Goal: Task Accomplishment & Management: Manage account settings

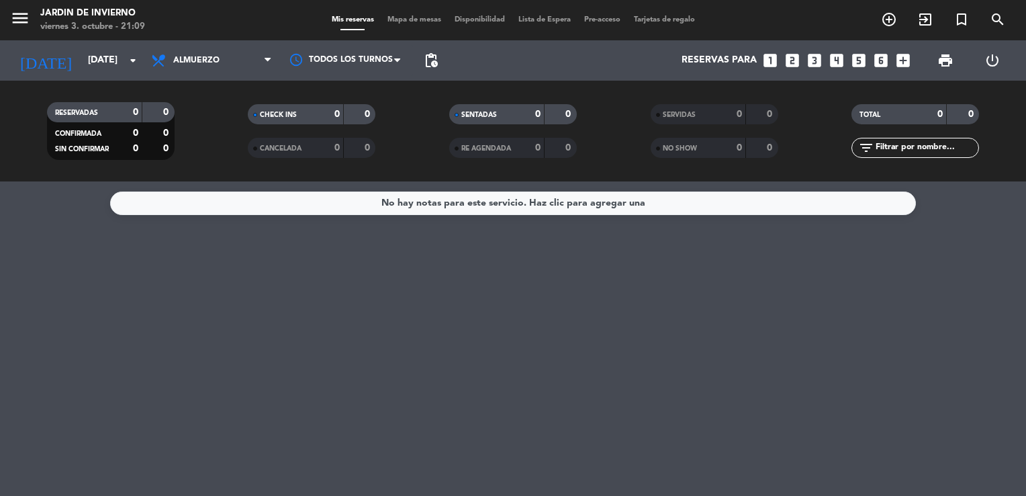
click at [81, 71] on input "[DATE]" at bounding box center [145, 60] width 128 height 24
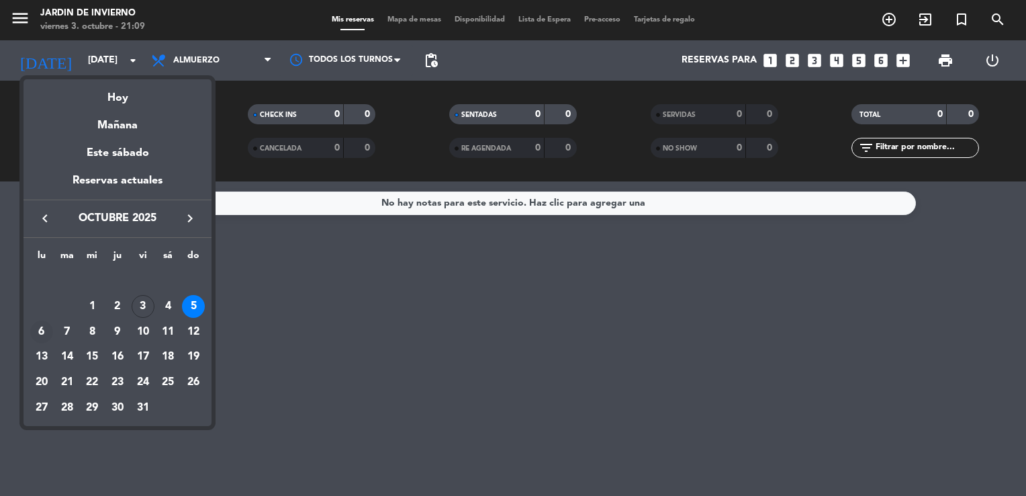
click at [36, 330] on div "6" at bounding box center [41, 331] width 23 height 23
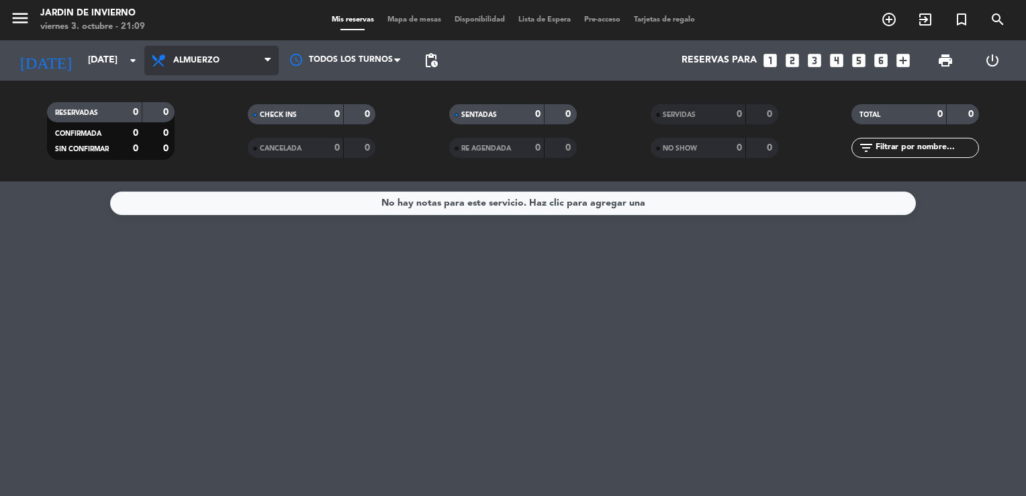
click at [212, 56] on span "Almuerzo" at bounding box center [196, 60] width 46 height 9
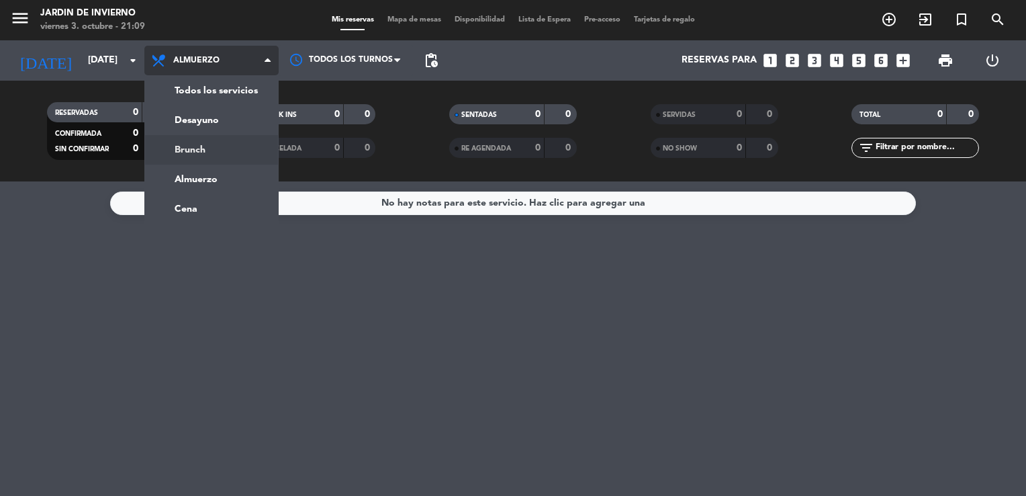
click at [212, 142] on div "menu JARDIN DE INVIERNO [DATE] 3. octubre - 21:09 Mis reservas Mapa de mesas Di…" at bounding box center [513, 90] width 1026 height 181
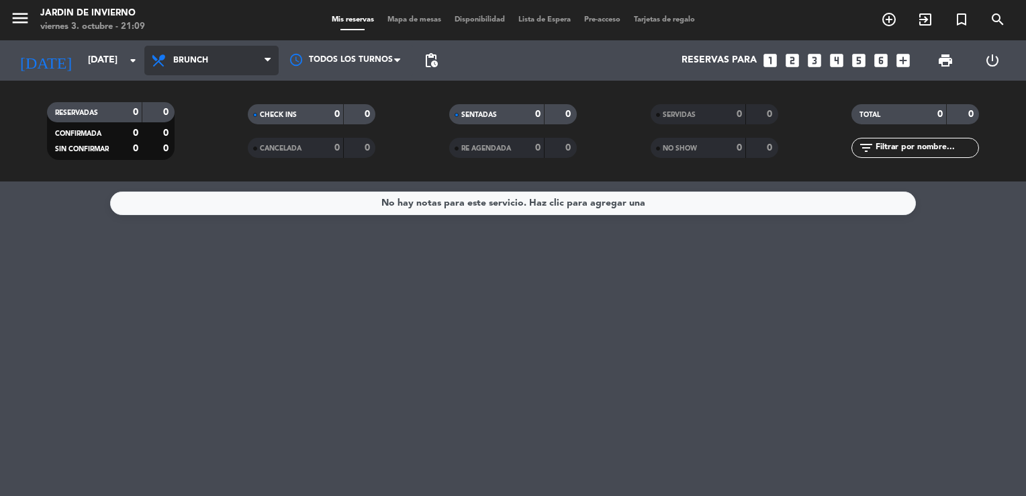
click at [204, 62] on span "Brunch" at bounding box center [190, 60] width 35 height 9
click at [197, 214] on ng-component "menu JARDIN DE INVIERNO [DATE] 3. octubre - 21:09 Mis reservas Mapa de mesas Di…" at bounding box center [513, 248] width 1026 height 496
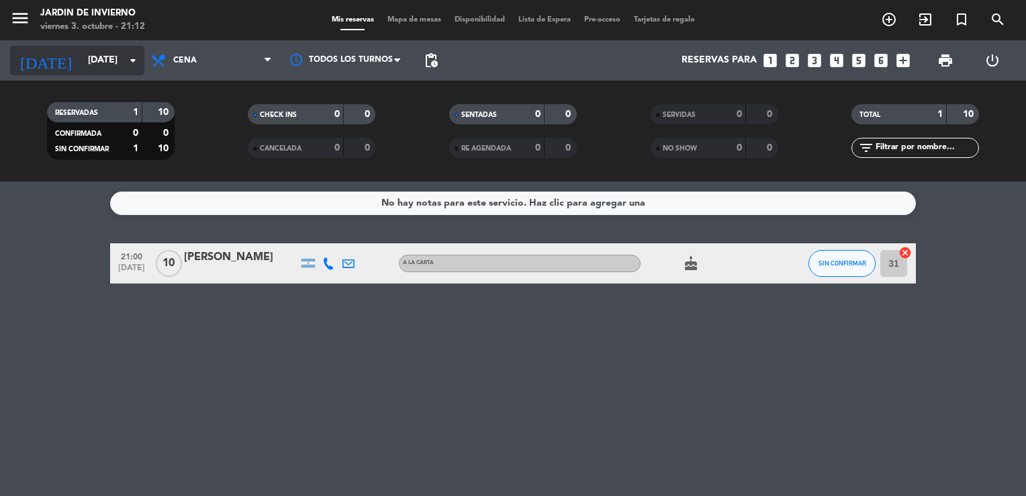
click at [93, 60] on input "[DATE]" at bounding box center [145, 60] width 128 height 24
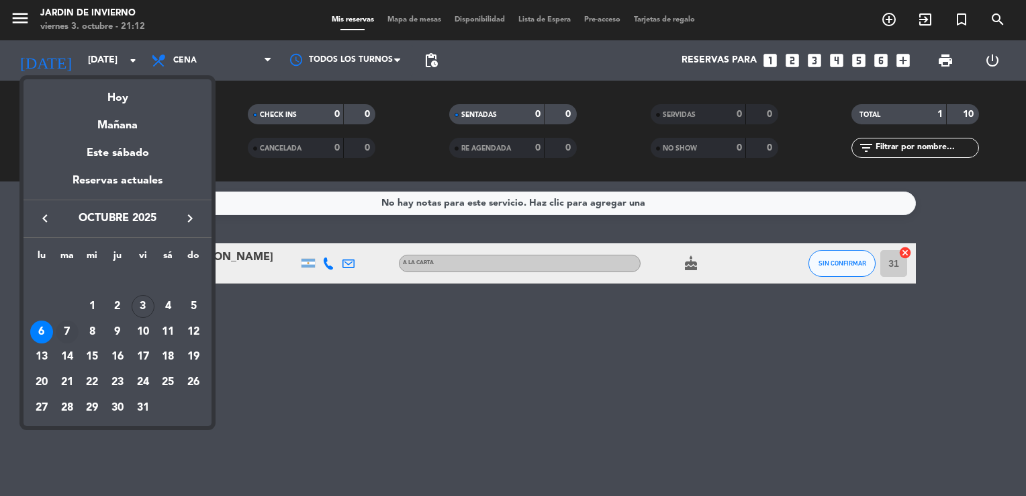
click at [62, 334] on div "7" at bounding box center [67, 331] width 23 height 23
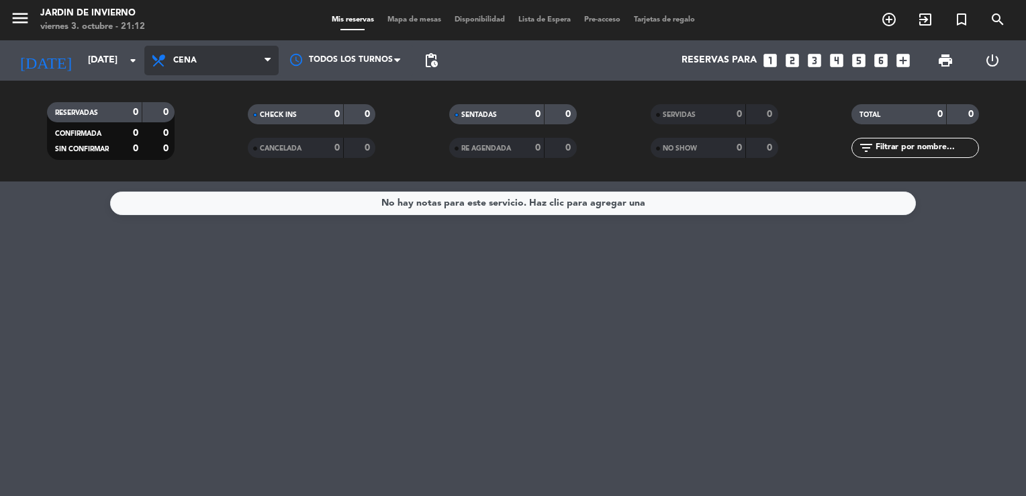
click at [195, 65] on span "Cena" at bounding box center [211, 61] width 134 height 30
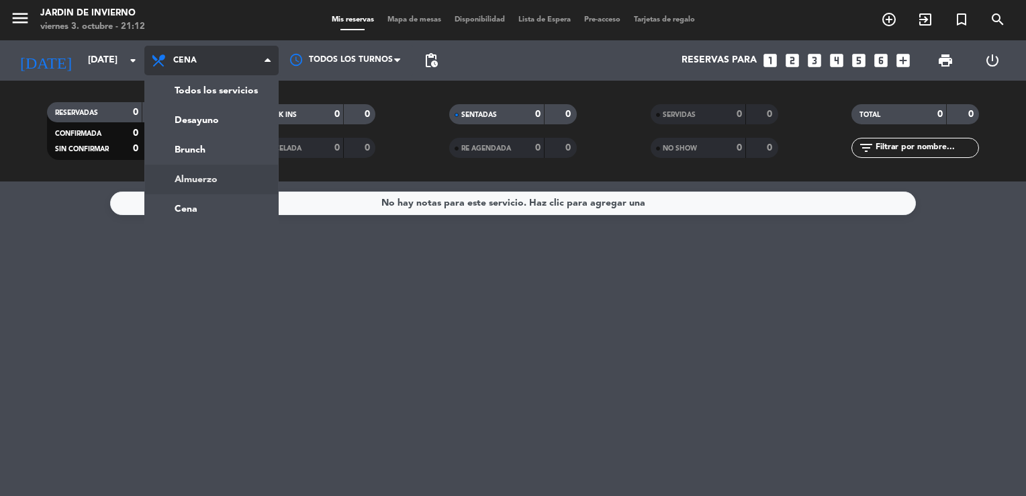
click at [191, 179] on div "menu JARDIN DE INVIERNO [DATE] 3. octubre - 21:12 Mis reservas Mapa de mesas Di…" at bounding box center [513, 90] width 1026 height 181
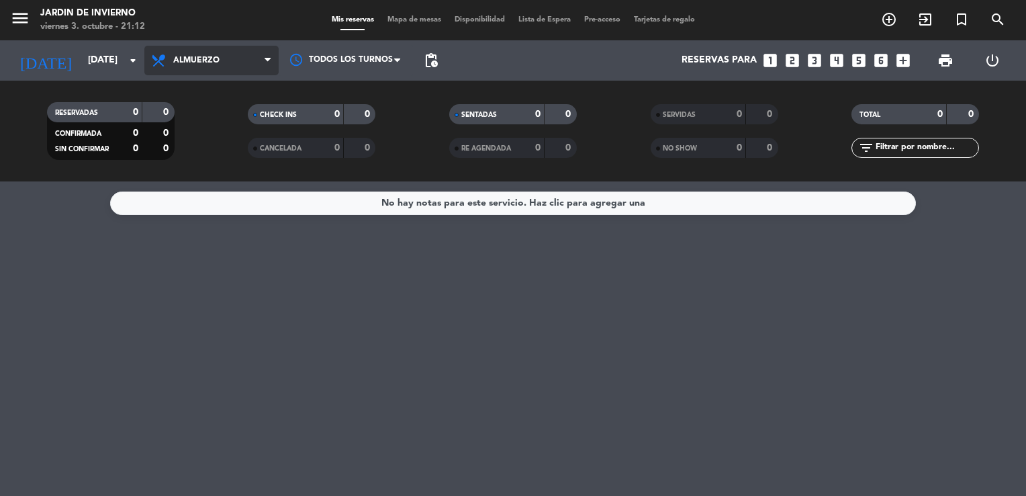
click at [203, 66] on span "Almuerzo" at bounding box center [211, 61] width 134 height 30
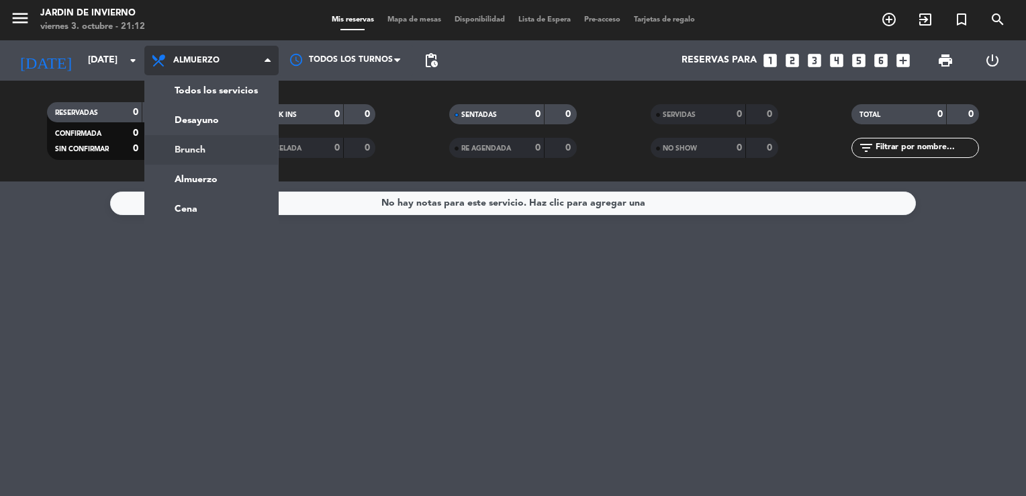
click at [197, 151] on div "menu JARDIN DE INVIERNO [DATE] 3. octubre - 21:12 Mis reservas Mapa de mesas Di…" at bounding box center [513, 90] width 1026 height 181
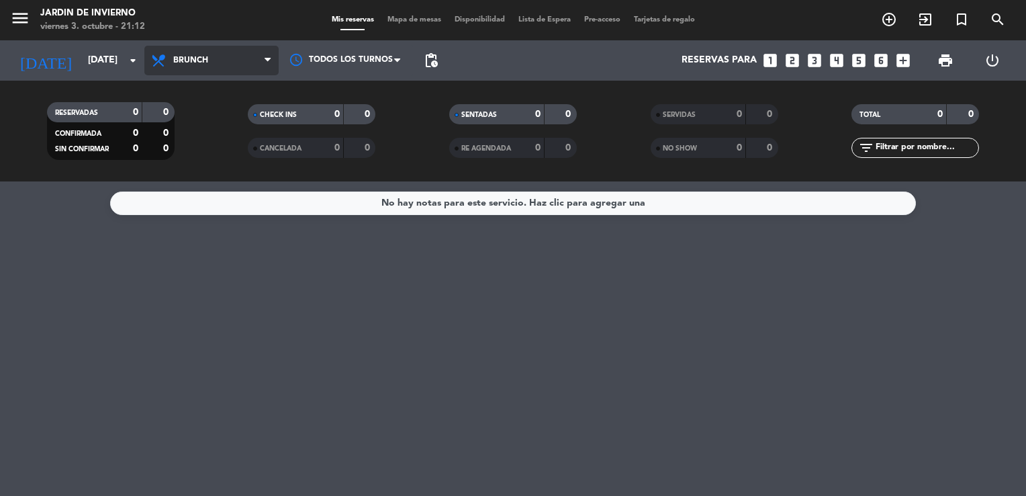
click at [216, 54] on span "Brunch" at bounding box center [211, 61] width 134 height 30
click at [187, 205] on ng-component "menu JARDIN DE INVIERNO [DATE] 3. octubre - 21:12 Mis reservas Mapa de mesas Di…" at bounding box center [513, 248] width 1026 height 496
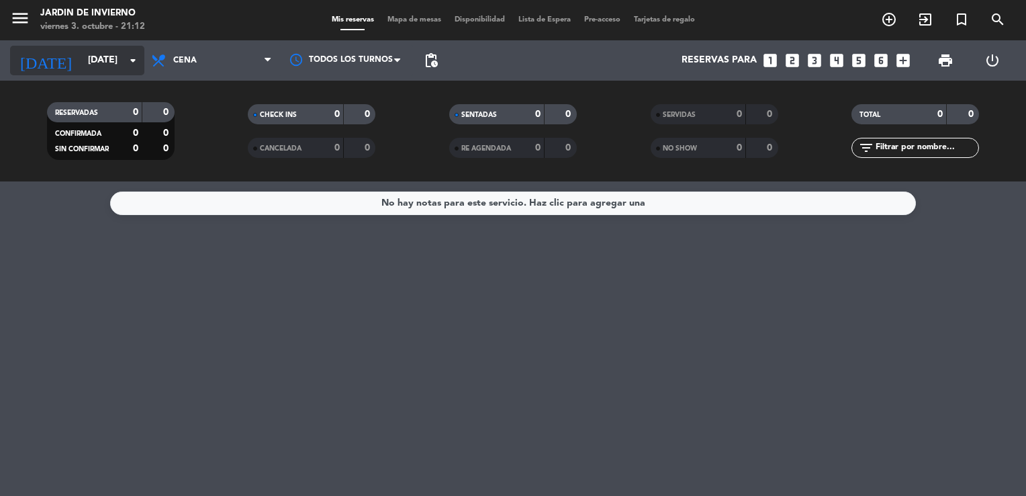
click at [106, 63] on input "[DATE]" at bounding box center [145, 60] width 128 height 24
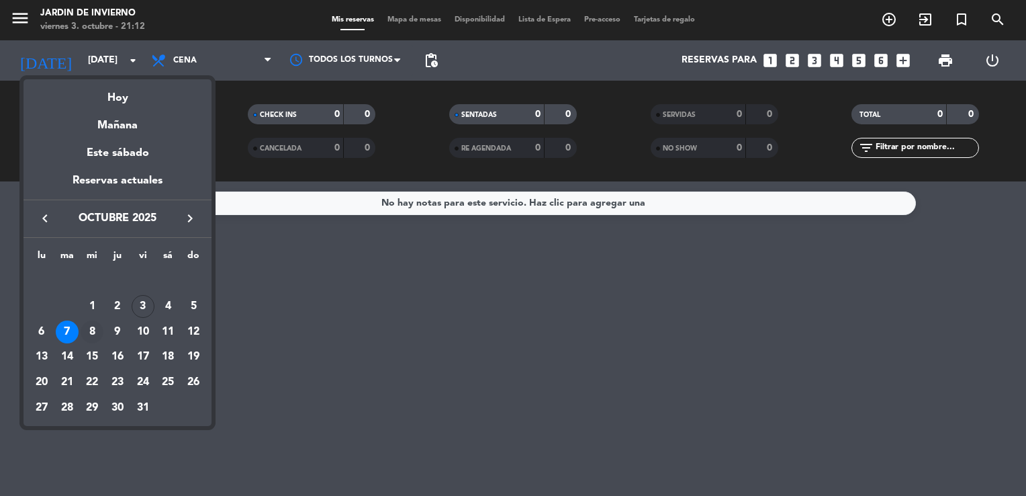
click at [91, 334] on div "8" at bounding box center [92, 331] width 23 height 23
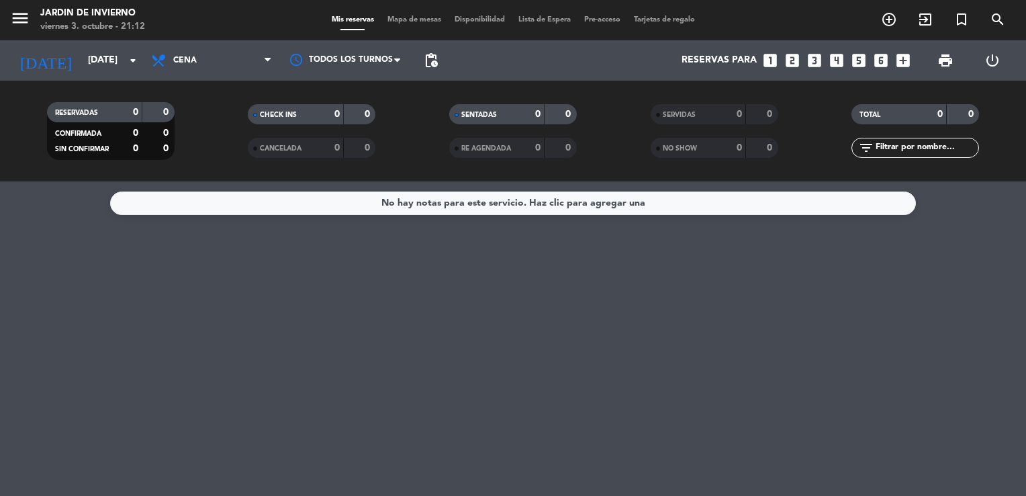
type input "[DATE]"
click at [217, 63] on span "Cena" at bounding box center [211, 61] width 134 height 30
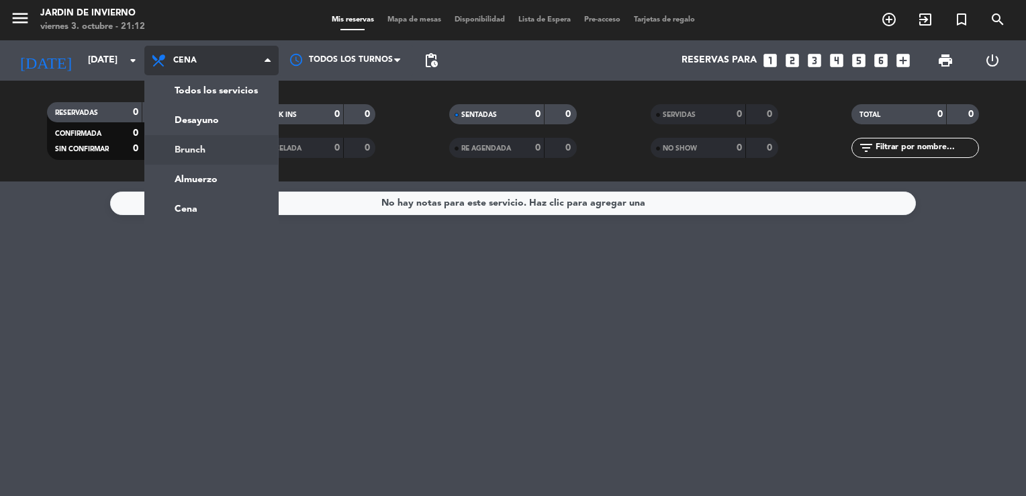
click at [196, 156] on div "menu JARDIN DE INVIERNO [DATE] 3. octubre - 21:12 Mis reservas Mapa de mesas Di…" at bounding box center [513, 90] width 1026 height 181
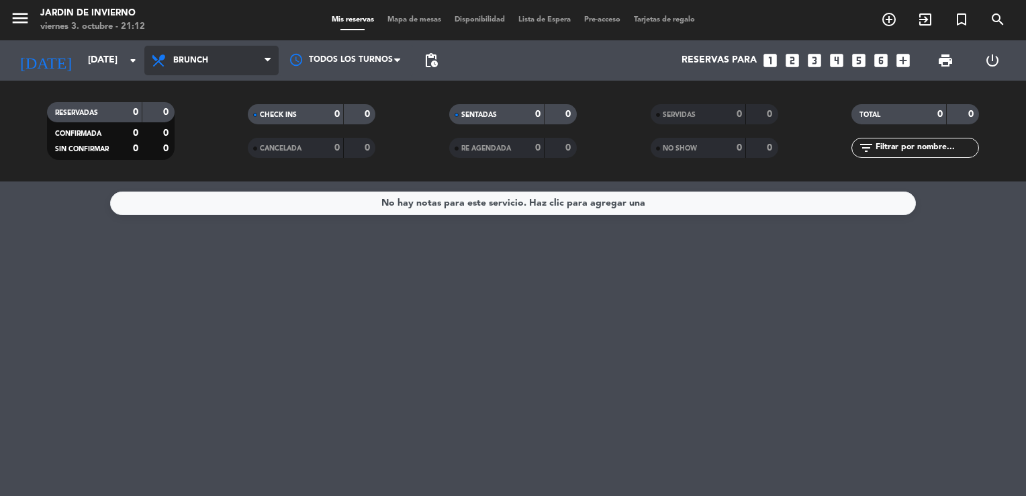
click at [199, 62] on span "Brunch" at bounding box center [190, 60] width 35 height 9
click at [178, 205] on ng-component "menu JARDIN DE INVIERNO [DATE] 3. octubre - 21:12 Mis reservas Mapa de mesas Di…" at bounding box center [513, 248] width 1026 height 496
click at [215, 68] on span "Cena" at bounding box center [211, 61] width 134 height 30
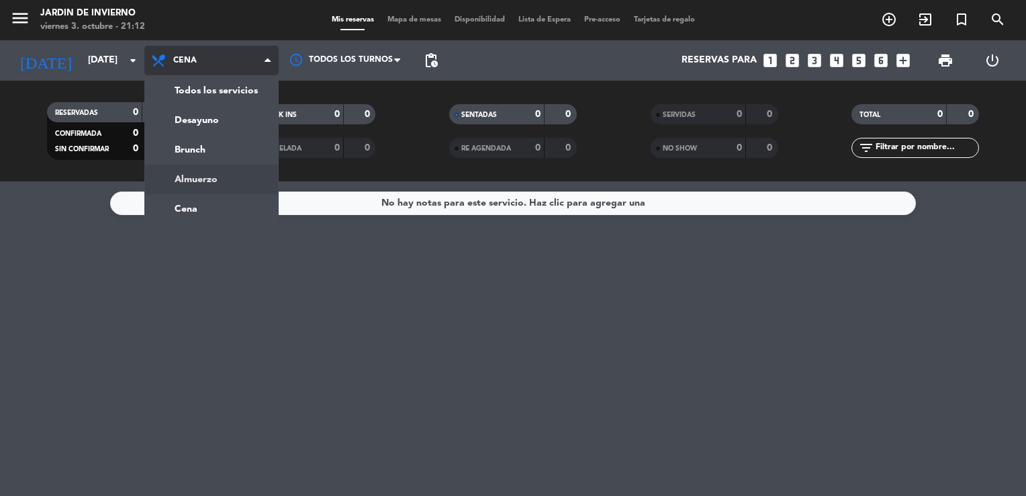
click at [203, 181] on ng-component "menu JARDIN DE INVIERNO [DATE] 3. octubre - 21:12 Mis reservas Mapa de mesas Di…" at bounding box center [513, 248] width 1026 height 496
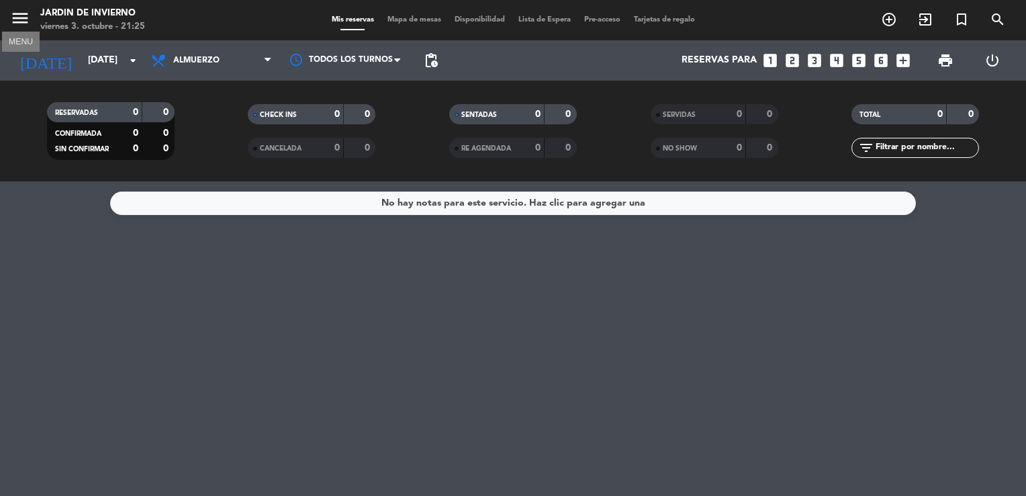
click at [20, 19] on icon "menu" at bounding box center [20, 18] width 20 height 20
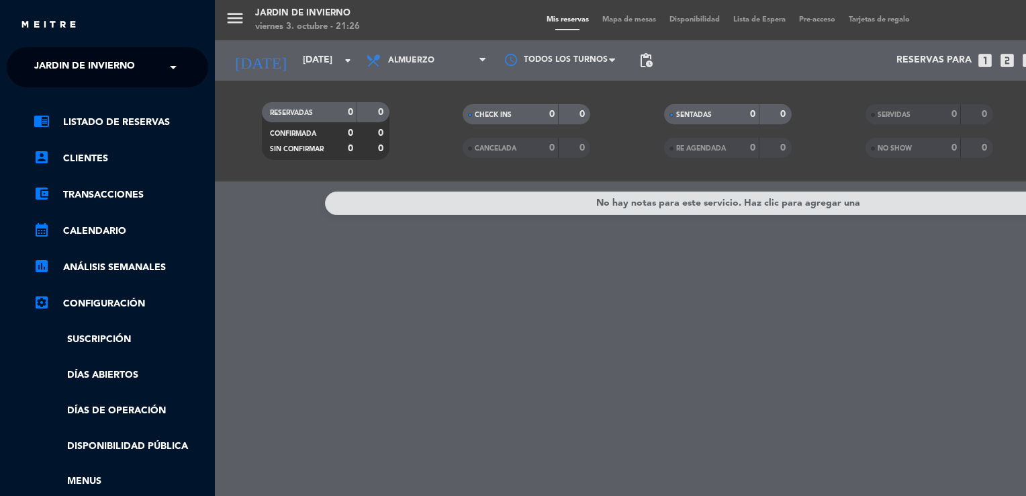
drag, startPoint x: 212, startPoint y: 389, endPoint x: 209, endPoint y: 416, distance: 27.6
click at [209, 416] on div "chrome_reader_mode Listado de Reservas account_box Clientes account_balance_wal…" at bounding box center [108, 343] width 222 height 513
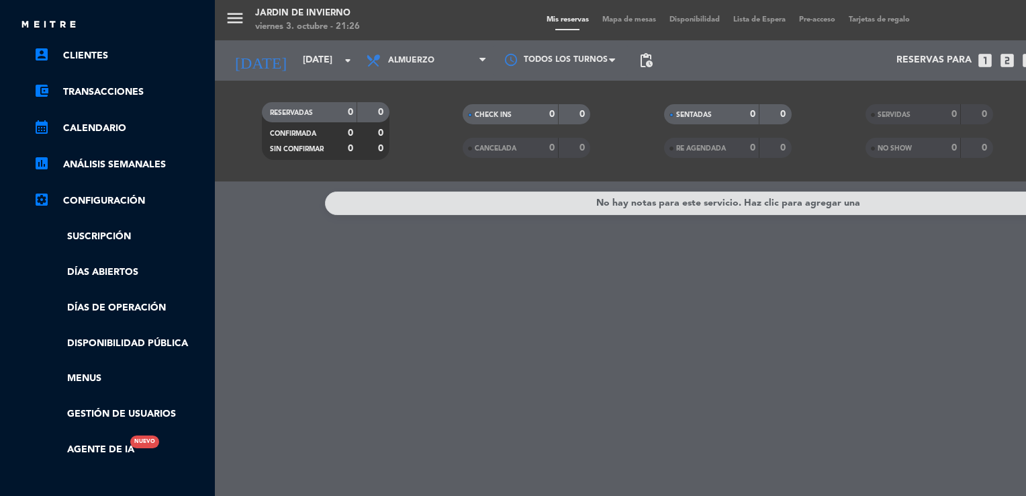
scroll to position [142, 0]
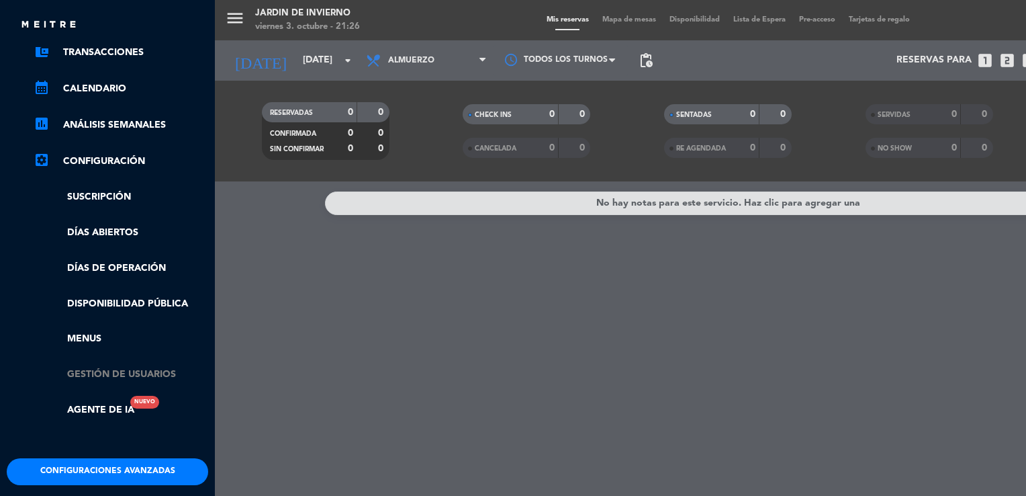
click at [161, 374] on link "Gestión de usuarios" at bounding box center [121, 374] width 175 height 15
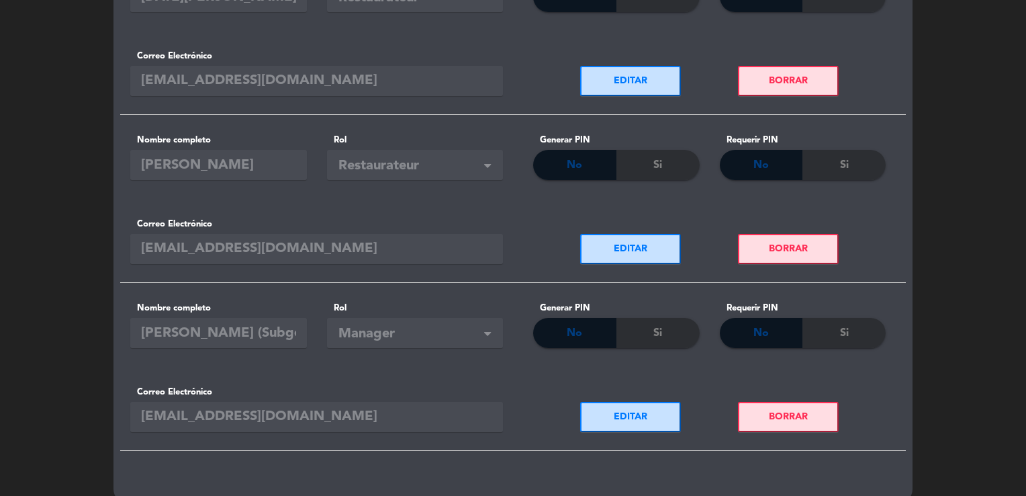
scroll to position [718, 0]
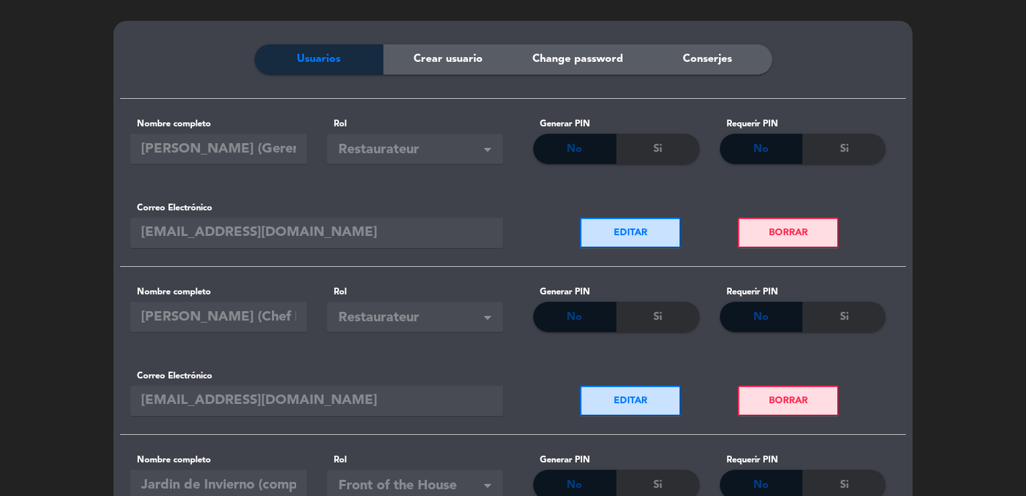
scroll to position [0, 0]
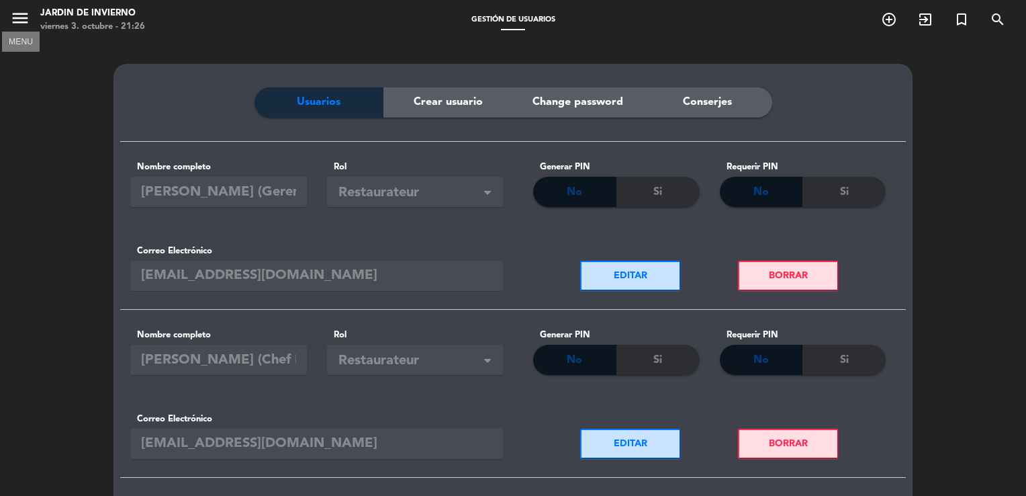
click at [18, 17] on icon "menu" at bounding box center [20, 18] width 20 height 20
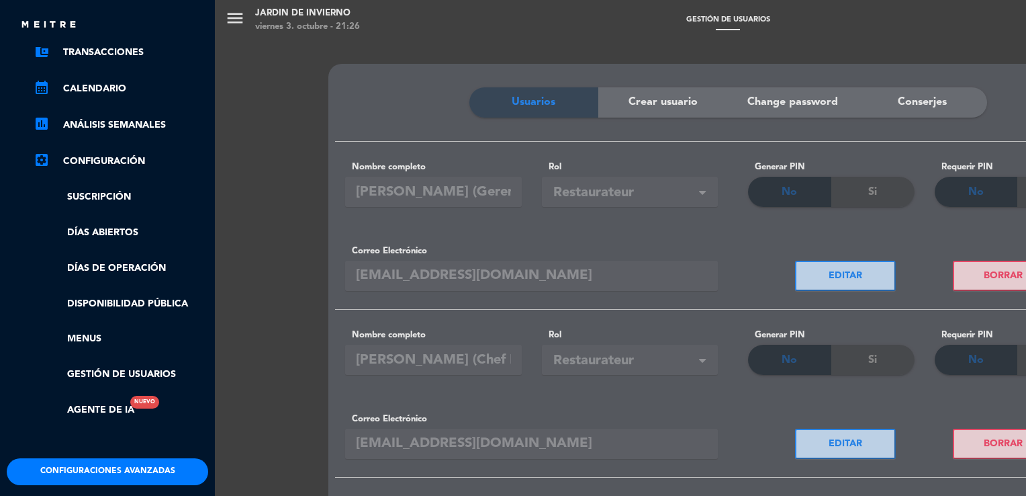
click at [212, 480] on div "Configuraciones avanzadas" at bounding box center [108, 471] width 222 height 27
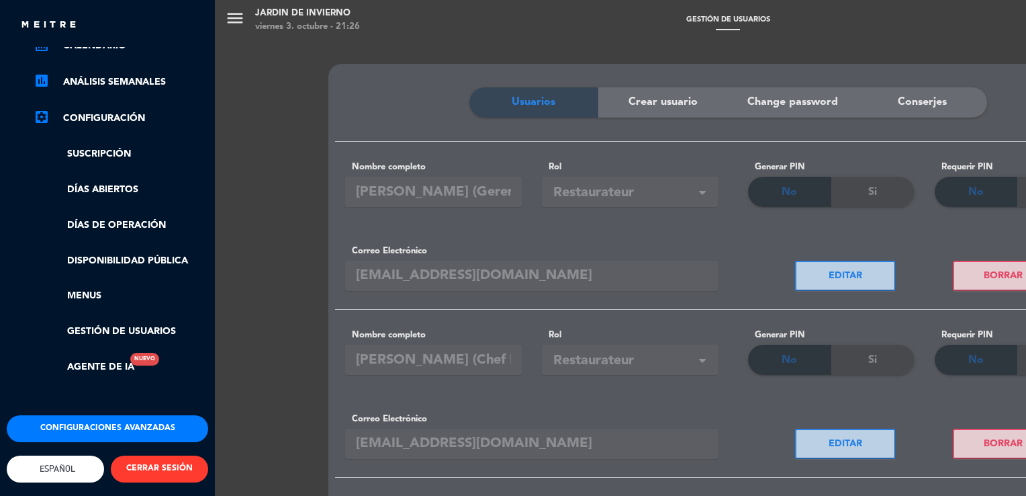
scroll to position [195, 0]
click at [171, 457] on button "CERRAR SESIÓN" at bounding box center [159, 468] width 97 height 27
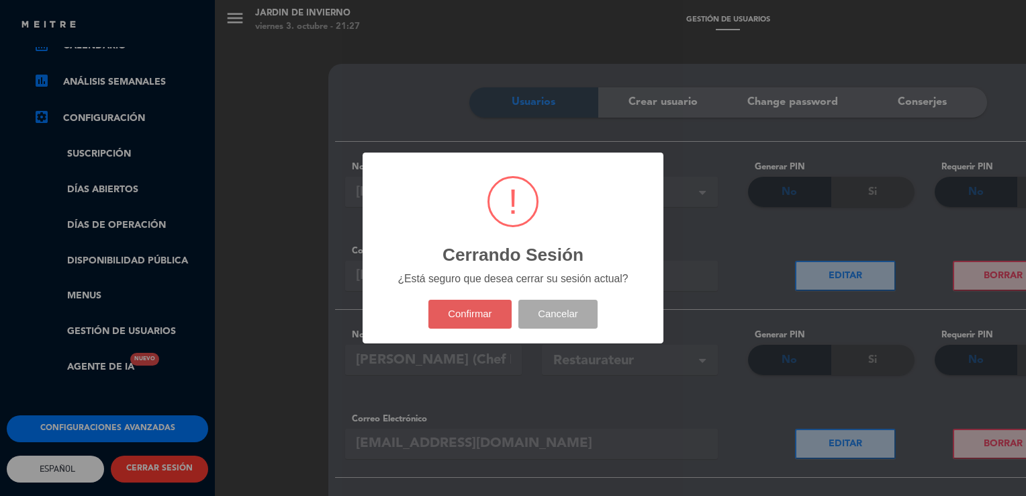
click at [467, 318] on button "Confirmar" at bounding box center [470, 313] width 84 height 29
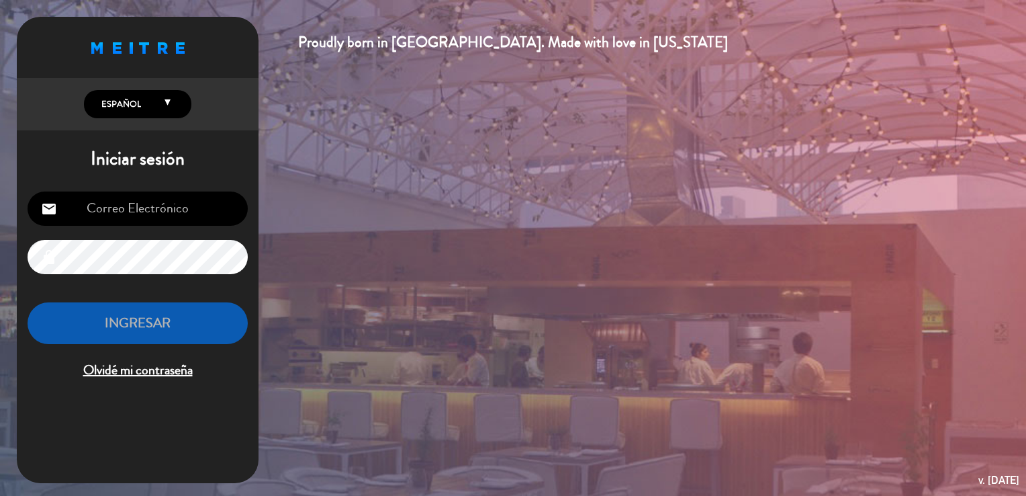
type input "[EMAIL_ADDRESS][DOMAIN_NAME]"
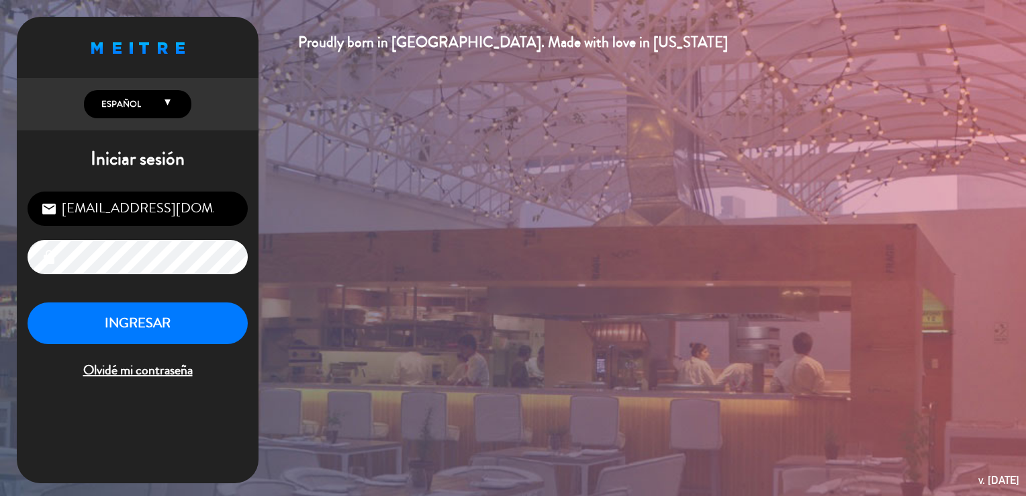
click at [47, 254] on icon "lock" at bounding box center [49, 257] width 16 height 16
click at [90, 336] on button "INGRESAR" at bounding box center [138, 323] width 220 height 42
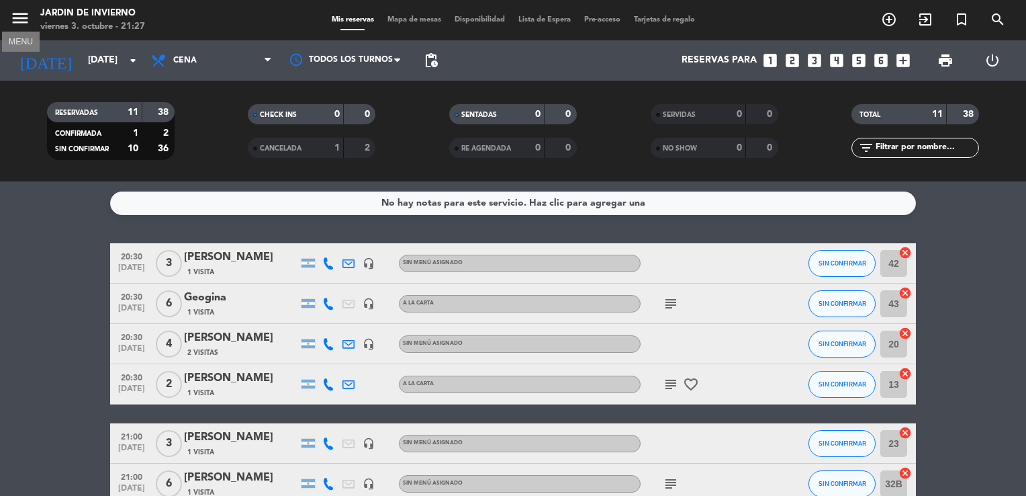
click at [18, 13] on icon "menu" at bounding box center [20, 18] width 20 height 20
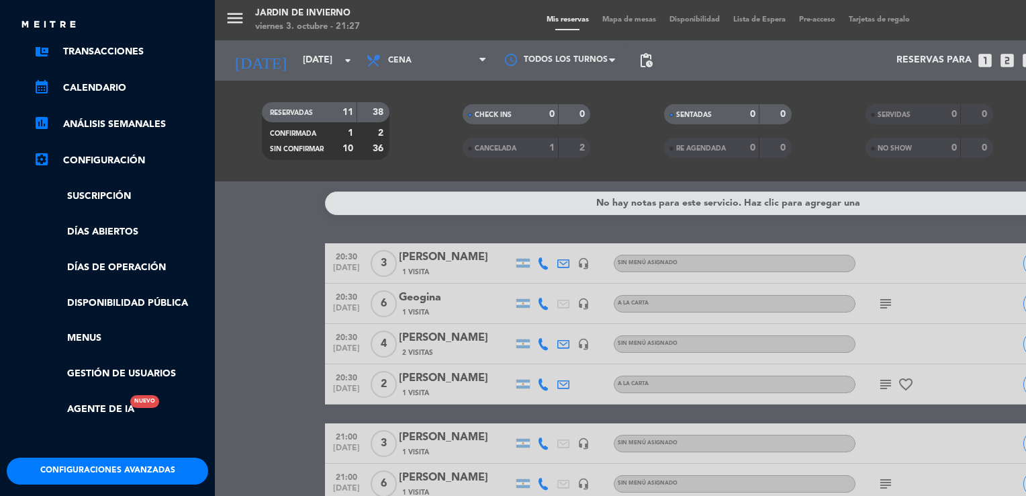
scroll to position [146, 0]
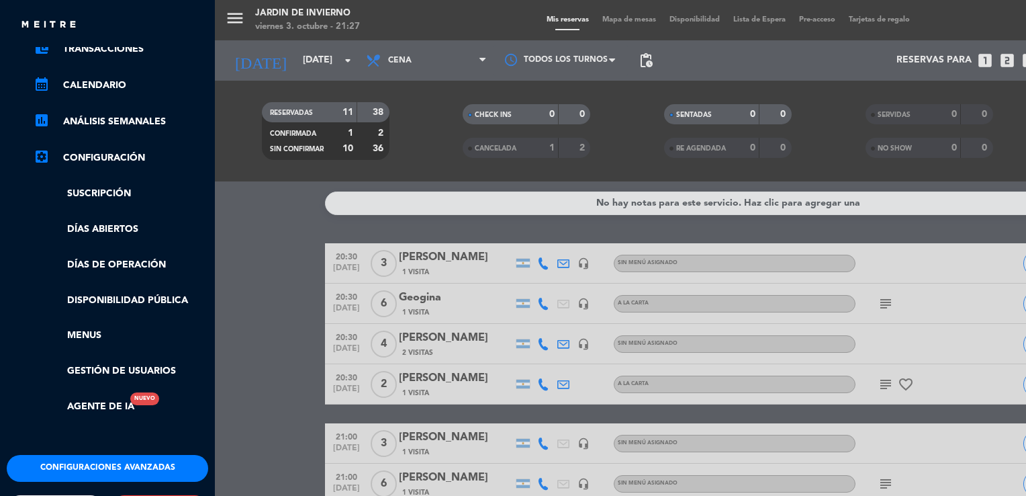
click at [211, 440] on div "chrome_reader_mode Listado de Reservas account_box Clientes account_balance_wal…" at bounding box center [108, 198] width 222 height 513
click at [165, 373] on link "Gestión de usuarios" at bounding box center [121, 370] width 175 height 15
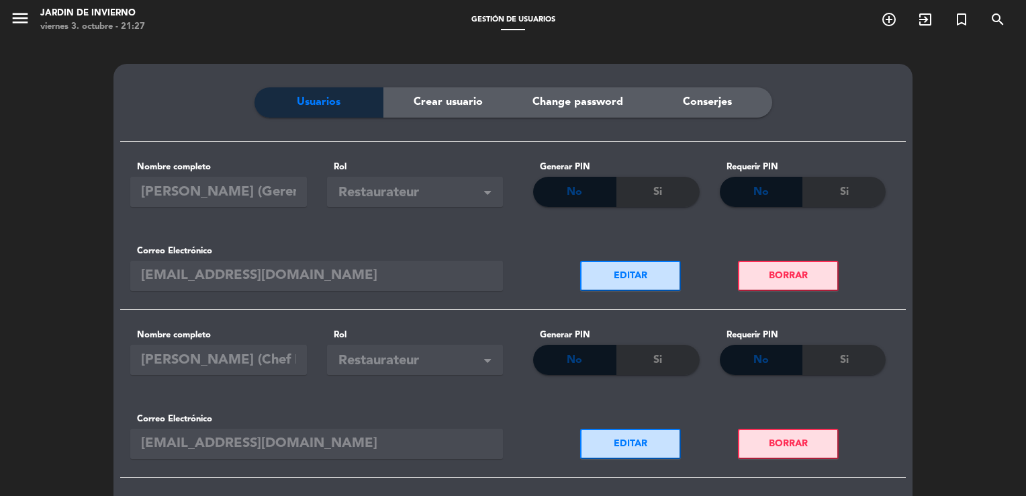
click at [463, 104] on span "Crear usuario" at bounding box center [448, 101] width 69 height 17
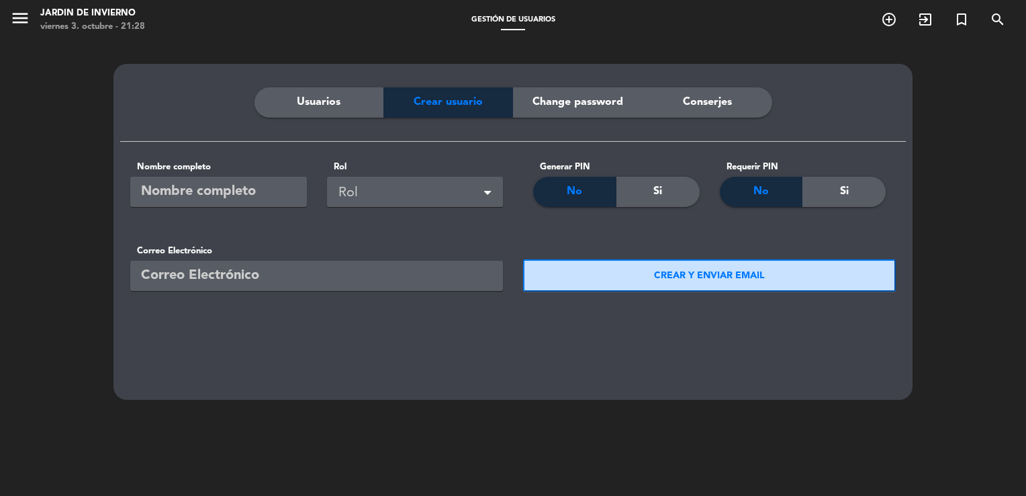
click at [347, 101] on div "Usuarios" at bounding box center [319, 102] width 130 height 30
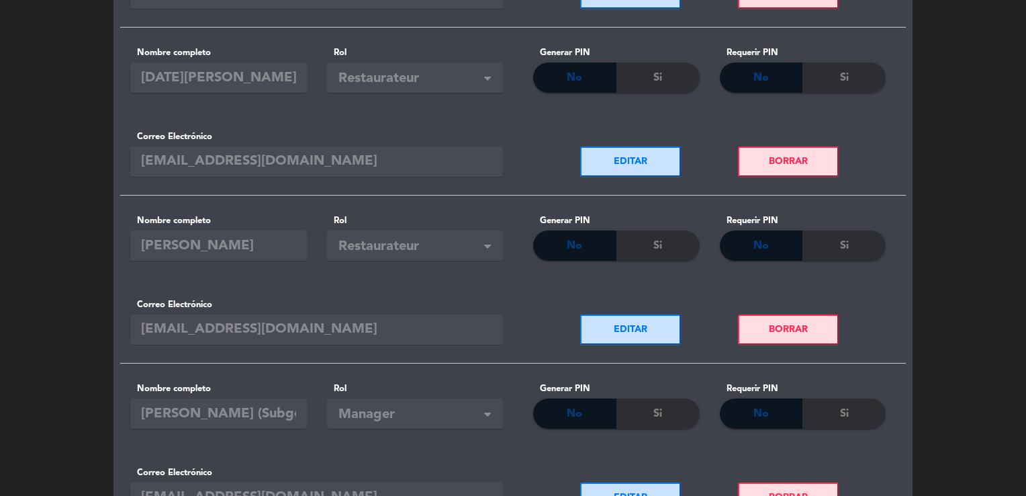
scroll to position [645, 0]
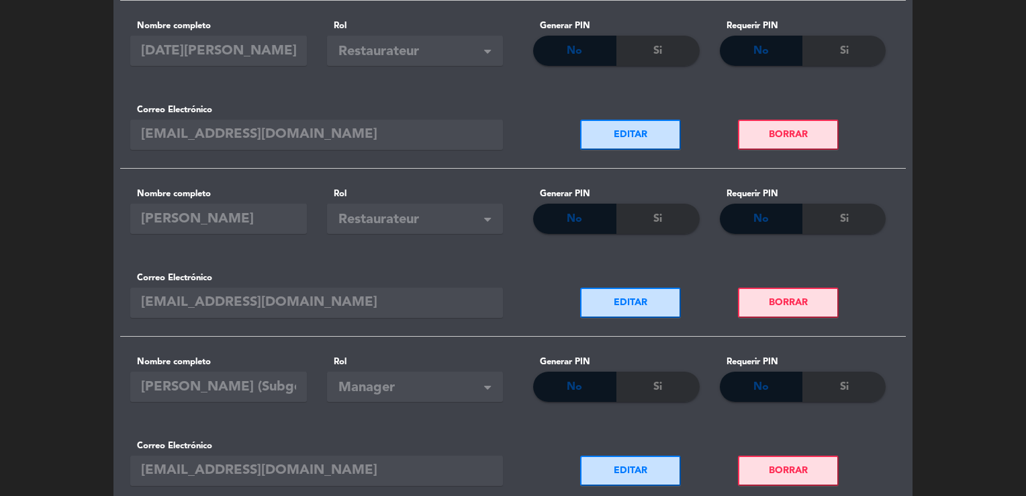
click at [662, 135] on button "EDITAR" at bounding box center [630, 135] width 101 height 30
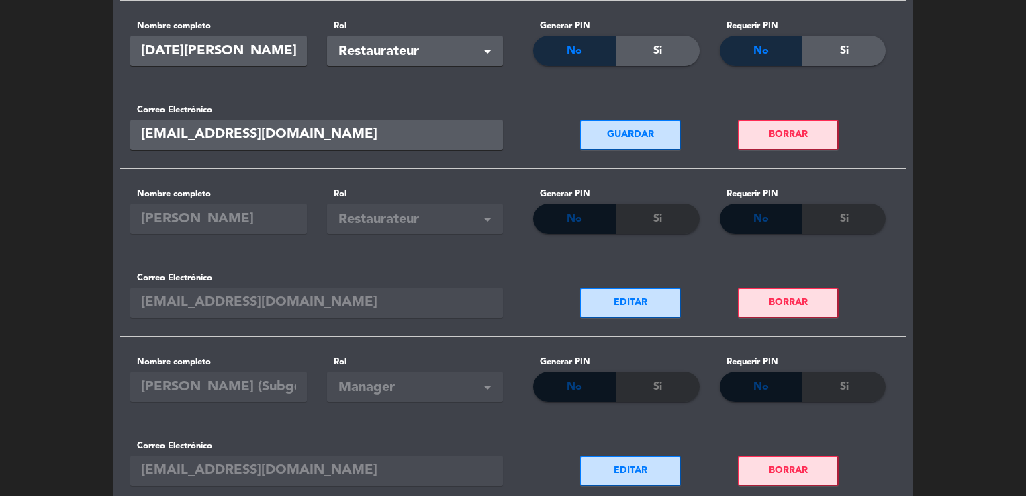
click at [662, 47] on div "Si" at bounding box center [657, 51] width 83 height 30
click at [840, 47] on span "Si" at bounding box center [844, 50] width 9 height 17
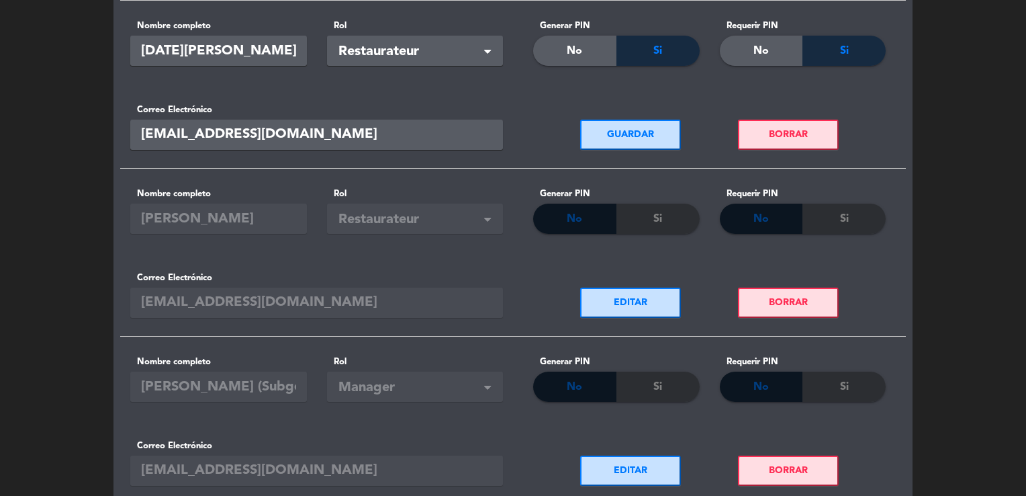
click at [642, 135] on button "GUARDAR" at bounding box center [630, 135] width 101 height 30
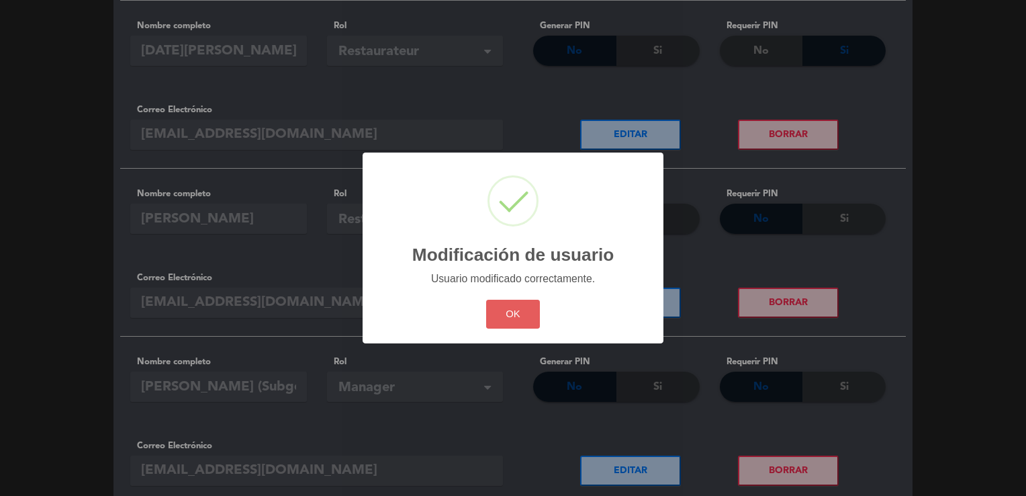
click at [514, 322] on button "OK" at bounding box center [513, 313] width 54 height 29
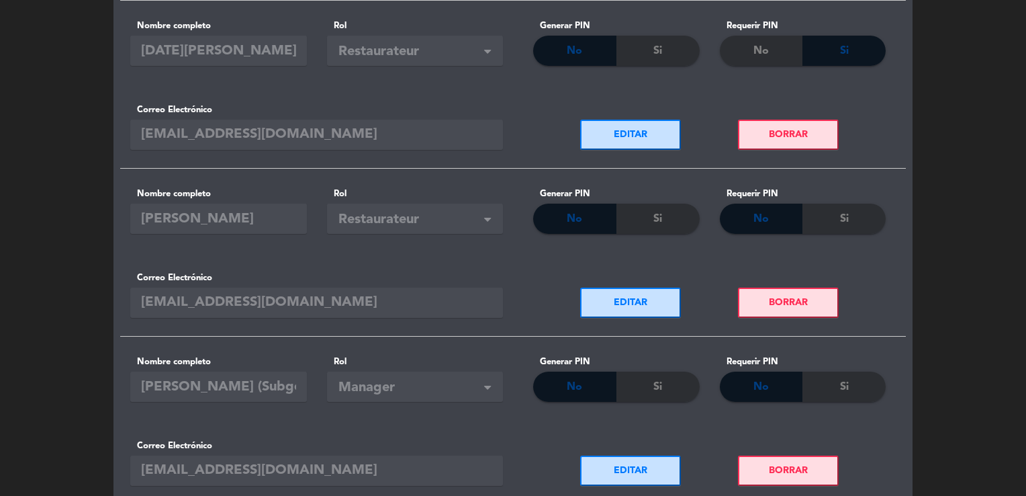
click at [638, 467] on button "EDITAR" at bounding box center [630, 470] width 101 height 30
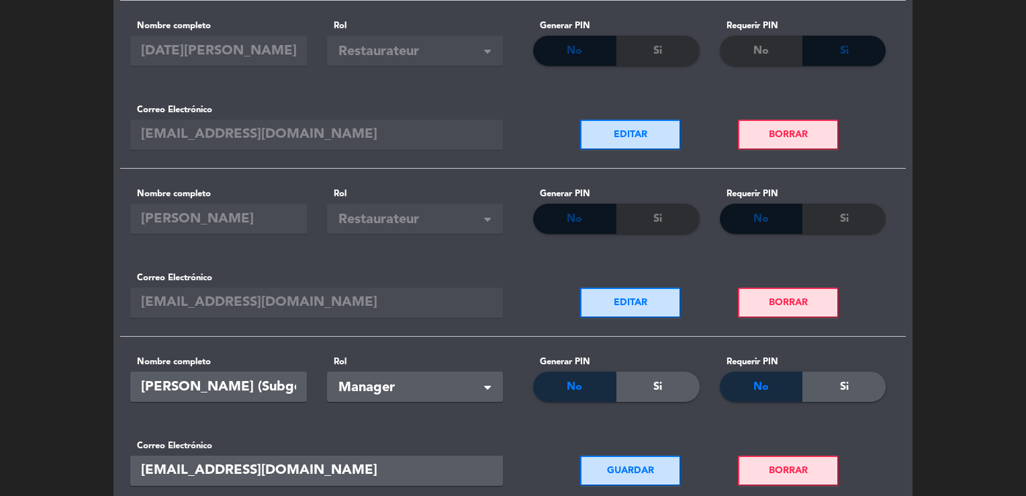
click at [643, 398] on div "Si" at bounding box center [657, 386] width 83 height 30
click at [822, 391] on div "Si" at bounding box center [843, 386] width 83 height 30
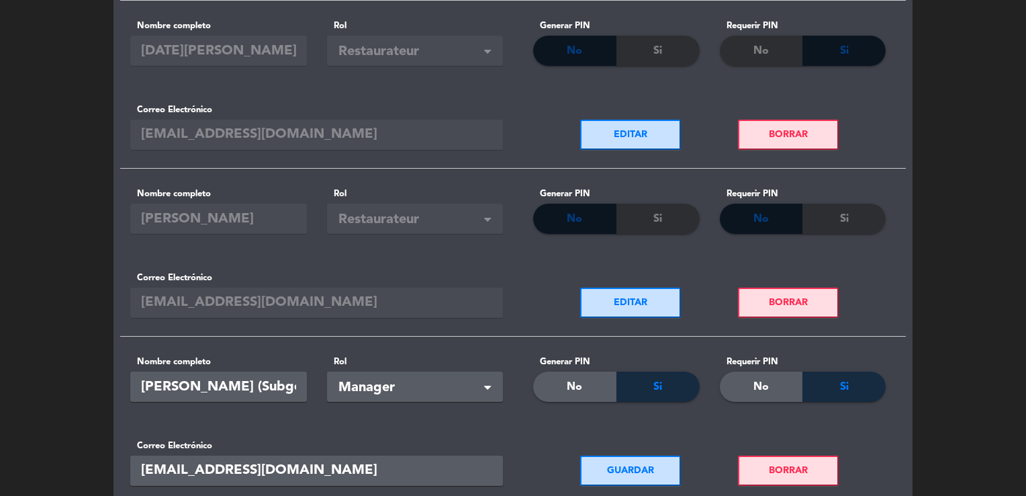
click at [650, 477] on button "GUARDAR" at bounding box center [630, 470] width 101 height 30
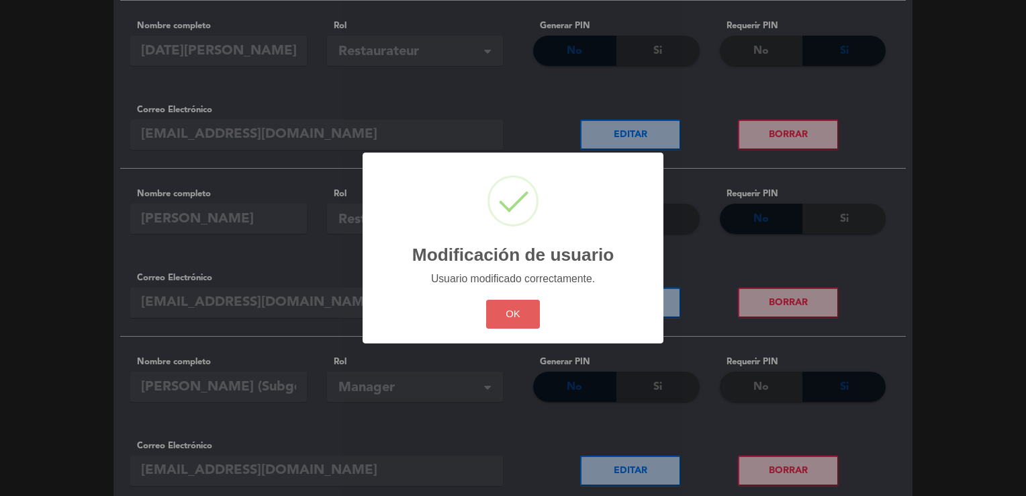
click at [510, 311] on button "OK" at bounding box center [513, 313] width 54 height 29
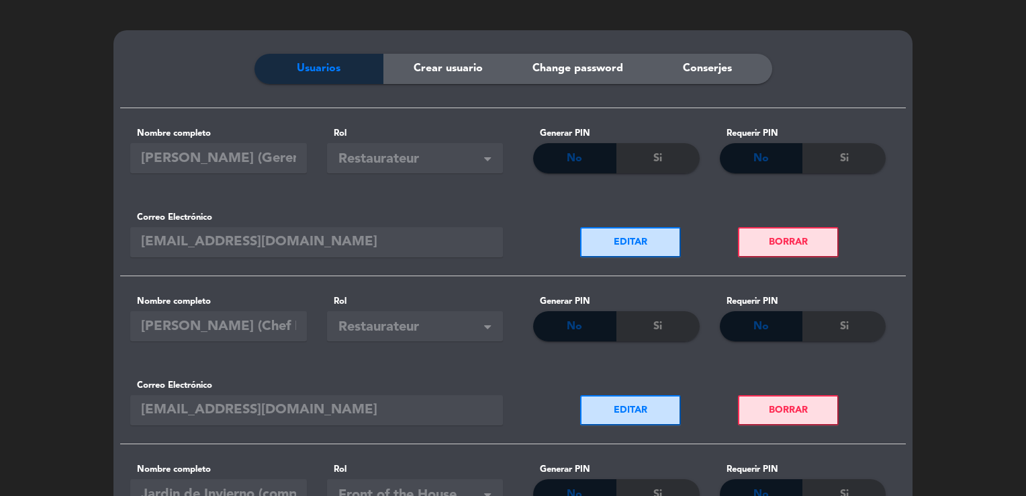
scroll to position [0, 0]
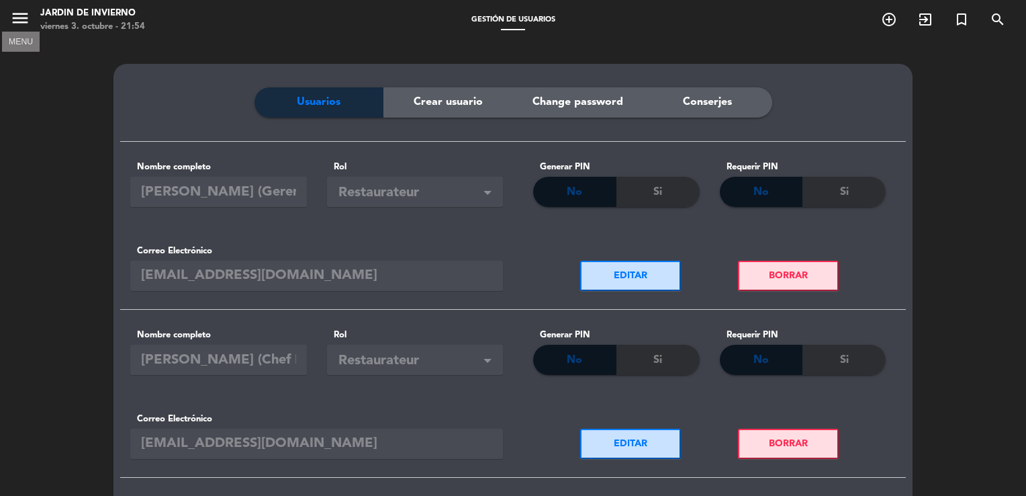
click at [21, 22] on icon "menu" at bounding box center [20, 18] width 20 height 20
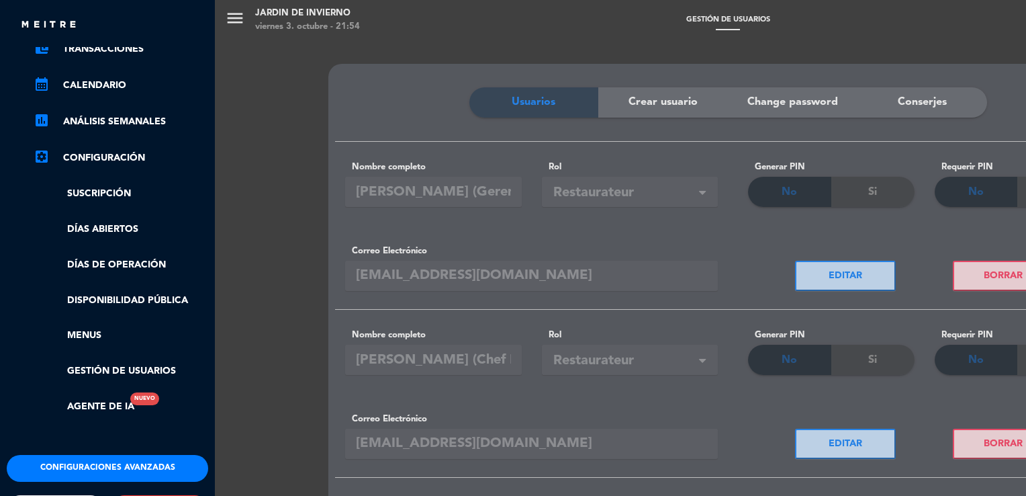
scroll to position [146, 3]
drag, startPoint x: 212, startPoint y: 175, endPoint x: 203, endPoint y: 85, distance: 91.1
click at [203, 85] on div "chrome_reader_mode Listado de Reservas account_box Clientes account_balance_wal…" at bounding box center [105, 198] width 222 height 513
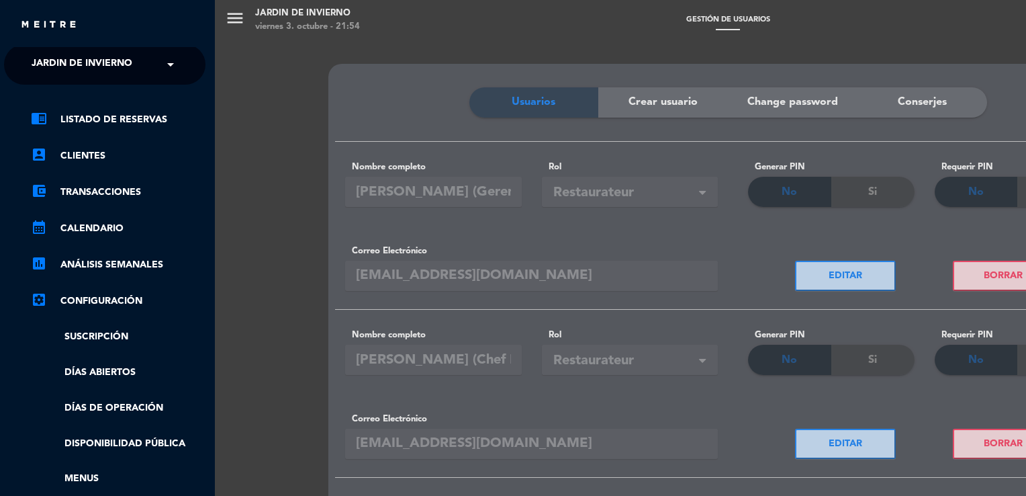
scroll to position [0, 3]
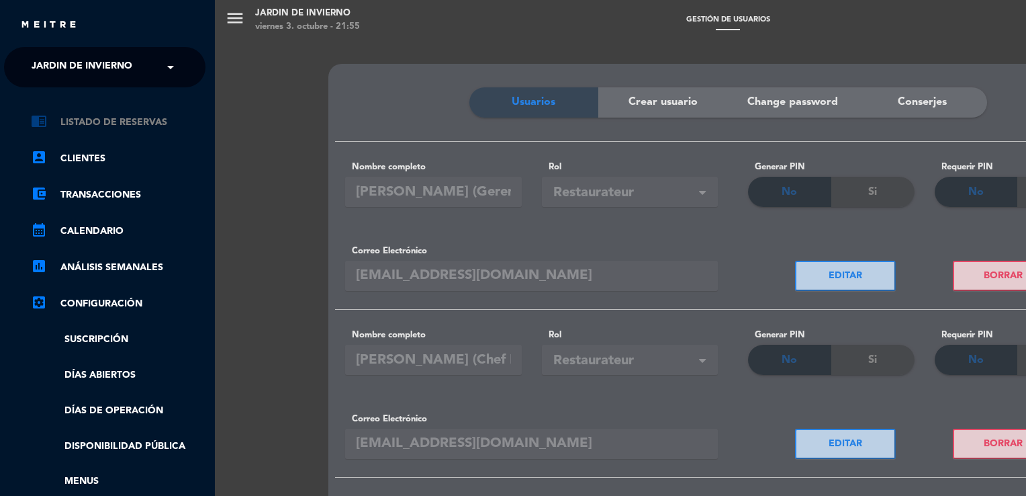
click at [138, 121] on link "chrome_reader_mode Listado de Reservas" at bounding box center [118, 122] width 175 height 16
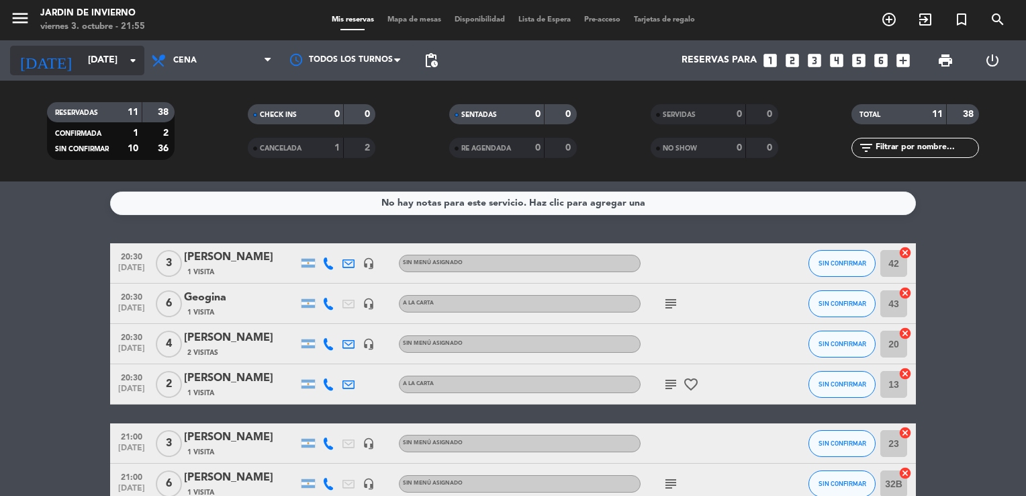
click at [101, 63] on input "[DATE]" at bounding box center [145, 60] width 128 height 24
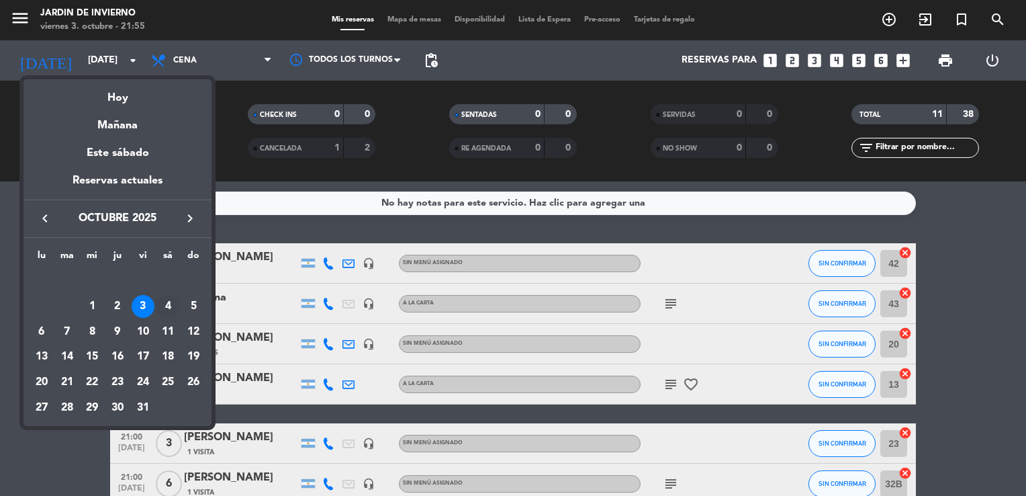
click at [171, 304] on div "4" at bounding box center [167, 306] width 23 height 23
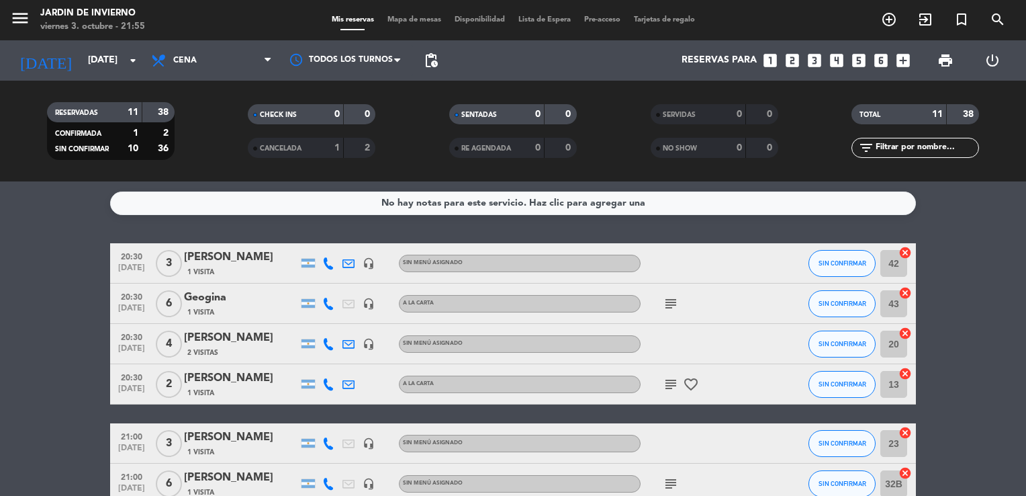
type input "[DATE]"
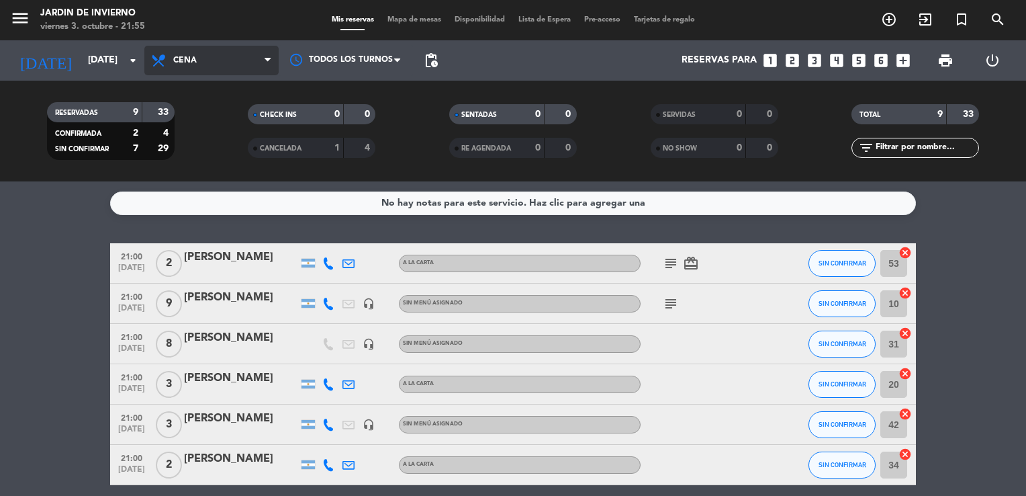
click at [170, 65] on span "Cena" at bounding box center [211, 61] width 134 height 30
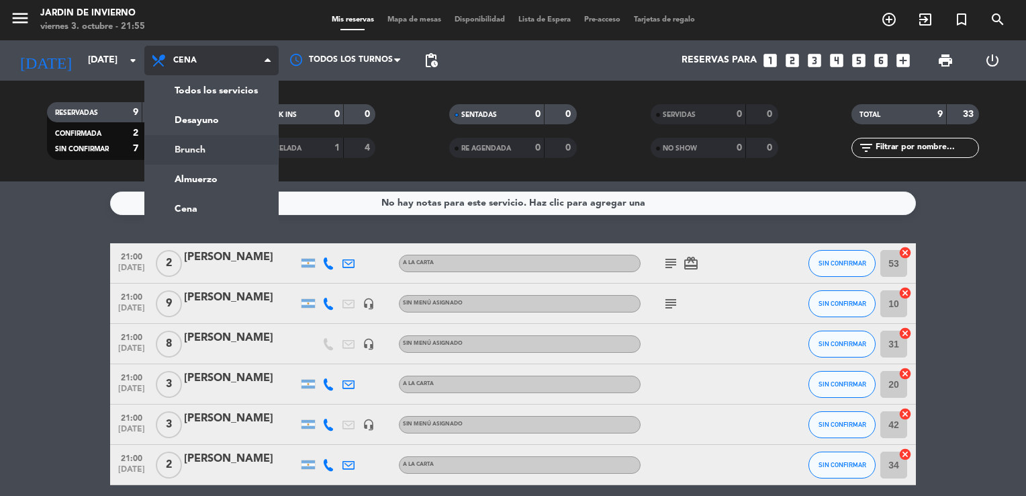
click at [189, 147] on div "menu JARDIN DE INVIERNO [DATE] 3. octubre - 21:55 Mis reservas Mapa de mesas Di…" at bounding box center [513, 90] width 1026 height 181
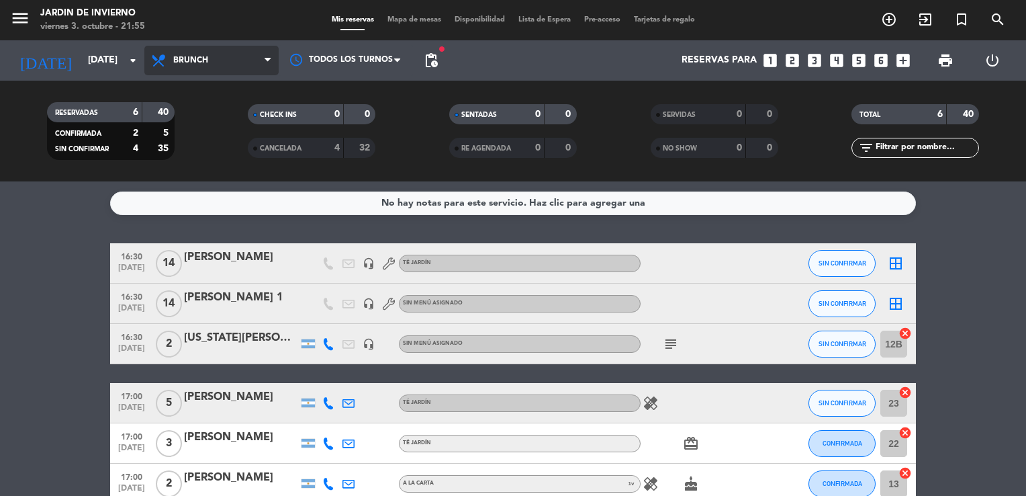
click at [197, 68] on span "Brunch" at bounding box center [211, 61] width 134 height 30
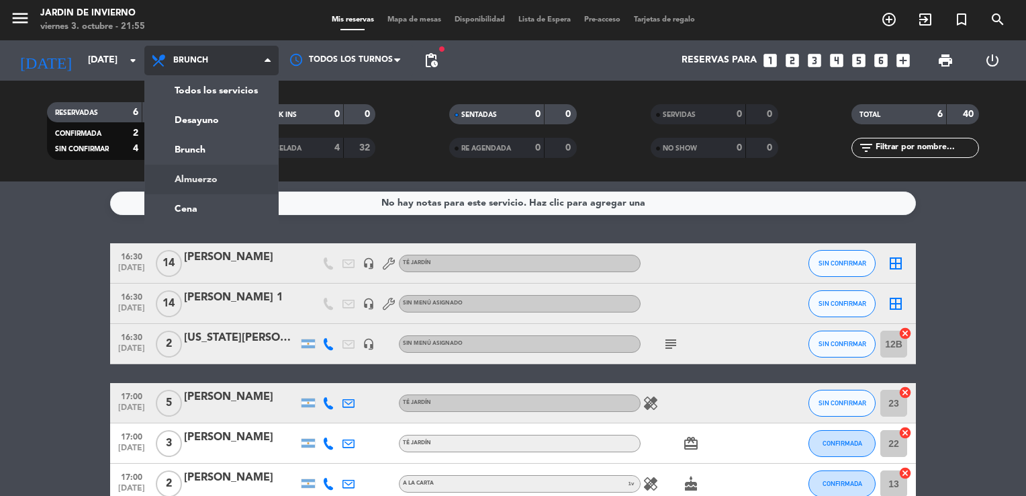
click at [193, 181] on ng-component "menu JARDIN DE INVIERNO [DATE] 3. octubre - 21:55 Mis reservas Mapa de mesas Di…" at bounding box center [513, 248] width 1026 height 496
